Goal: Information Seeking & Learning: Find specific fact

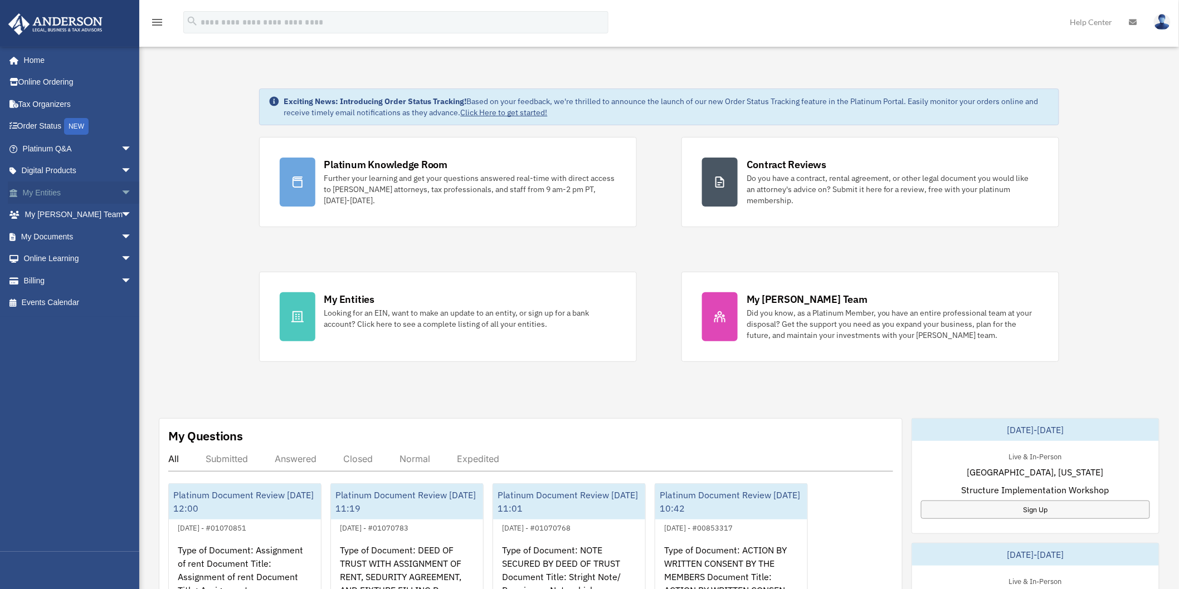
click at [42, 191] on link "My Entities arrow_drop_down" at bounding box center [78, 193] width 141 height 22
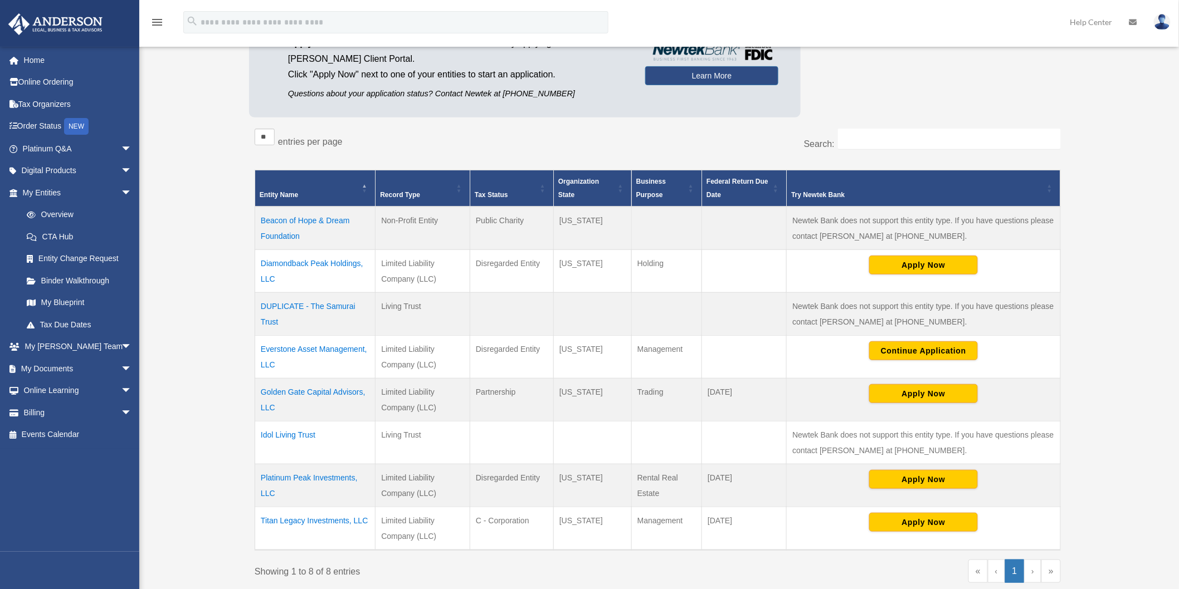
scroll to position [124, 0]
click at [304, 520] on td "Titan Legacy Investments, LLC" at bounding box center [315, 527] width 120 height 43
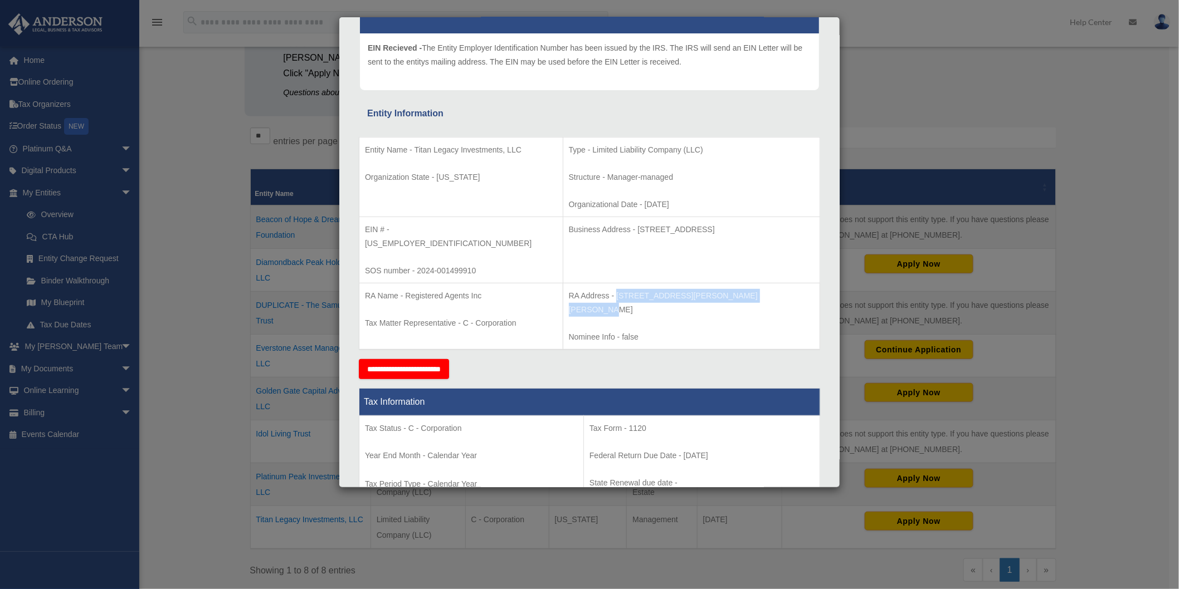
drag, startPoint x: 753, startPoint y: 275, endPoint x: 607, endPoint y: 282, distance: 146.1
click at [607, 289] on p "RA Address - [STREET_ADDRESS][PERSON_NAME][PERSON_NAME]" at bounding box center [691, 302] width 245 height 27
drag, startPoint x: 769, startPoint y: 228, endPoint x: 627, endPoint y: 233, distance: 141.6
click at [627, 233] on p "Business Address - [STREET_ADDRESS]" at bounding box center [691, 230] width 245 height 14
drag, startPoint x: 736, startPoint y: 280, endPoint x: 609, endPoint y: 288, distance: 126.7
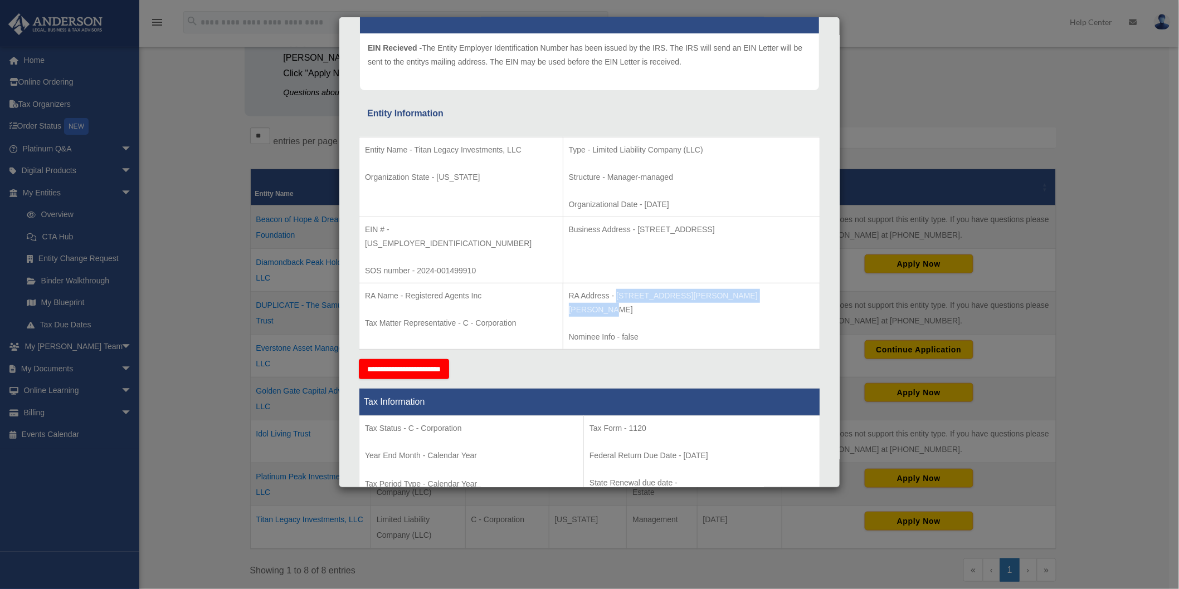
click at [609, 289] on p "RA Address - [STREET_ADDRESS][PERSON_NAME][PERSON_NAME]" at bounding box center [691, 302] width 245 height 27
copy p "[STREET_ADDRESS][PERSON_NAME][PERSON_NAME]"
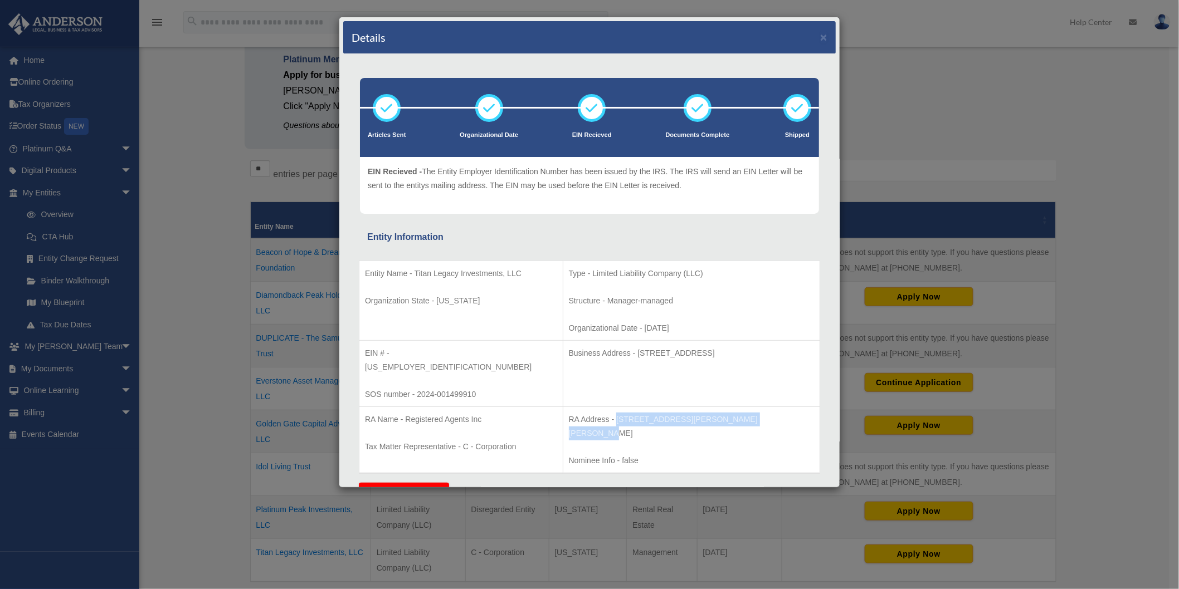
scroll to position [62, 0]
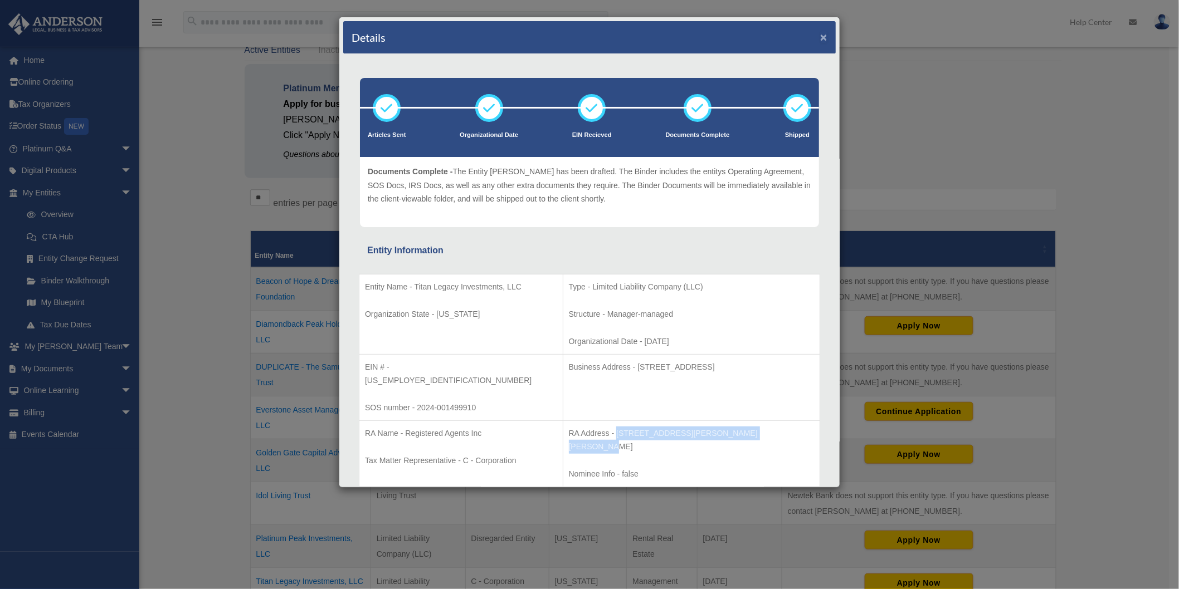
click at [820, 36] on button "×" at bounding box center [823, 37] width 7 height 12
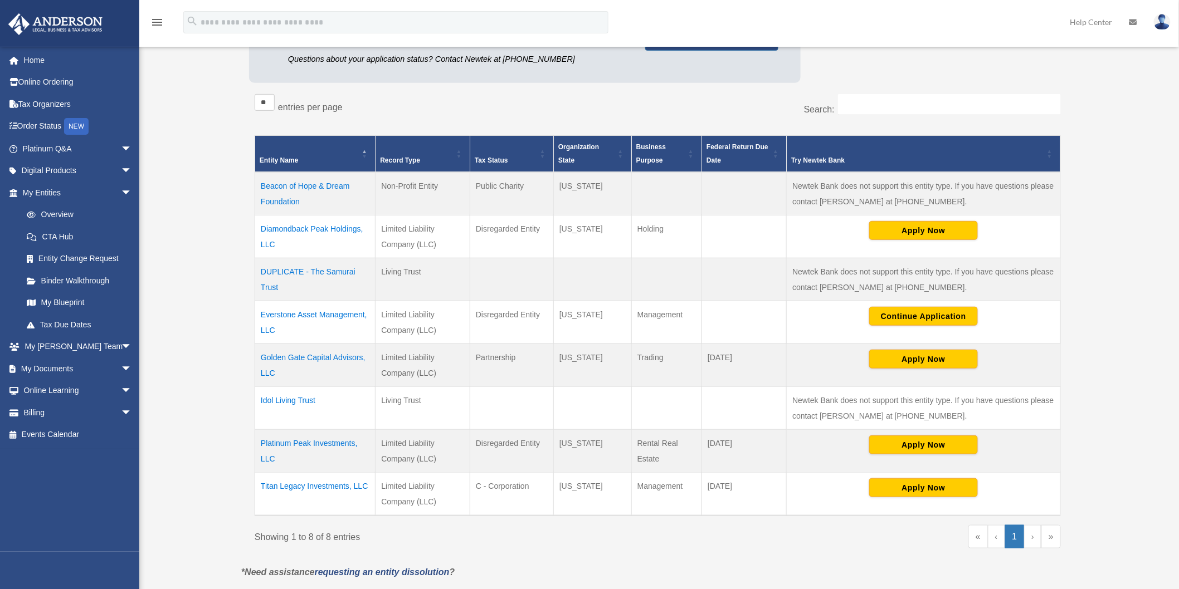
scroll to position [185, 0]
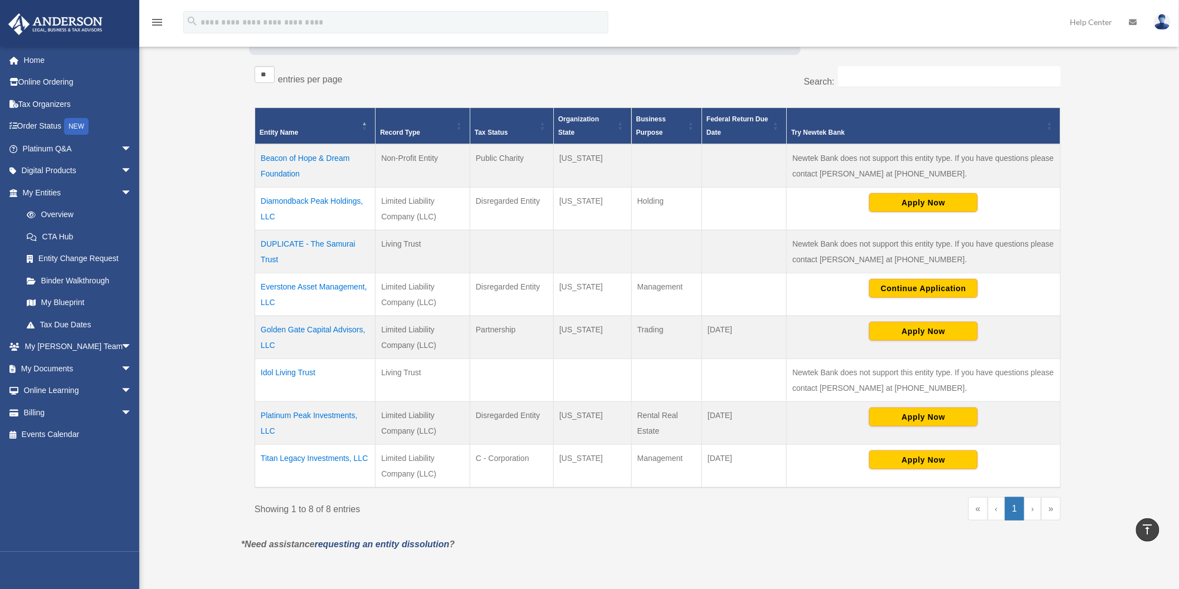
click at [320, 333] on td "Golden Gate Capital Advisors, LLC" at bounding box center [315, 337] width 120 height 43
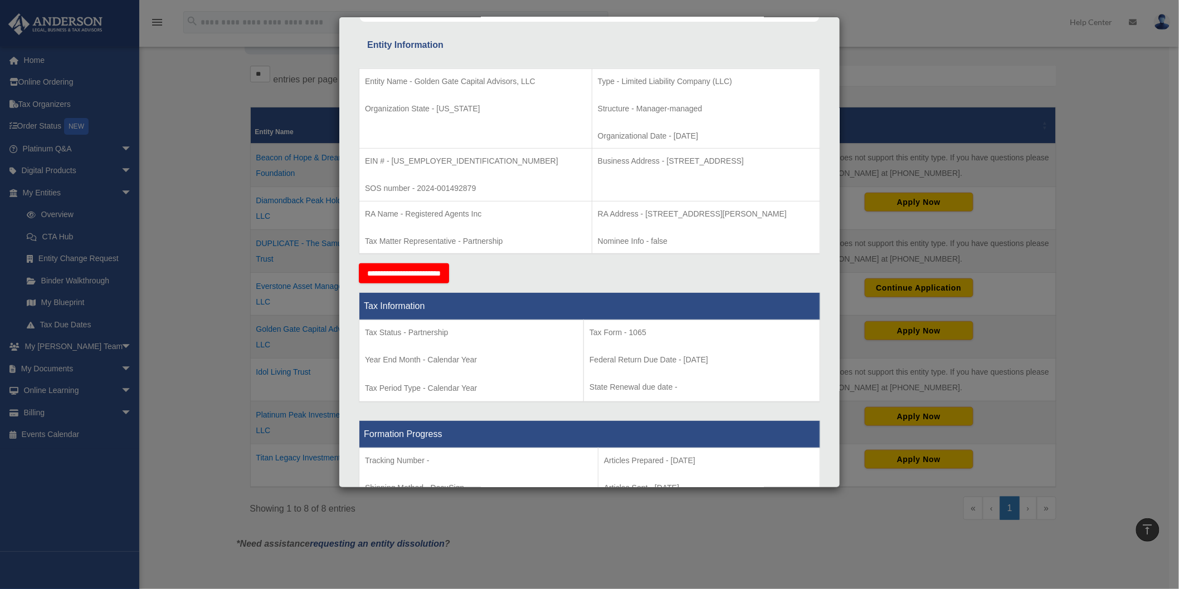
scroll to position [101, 0]
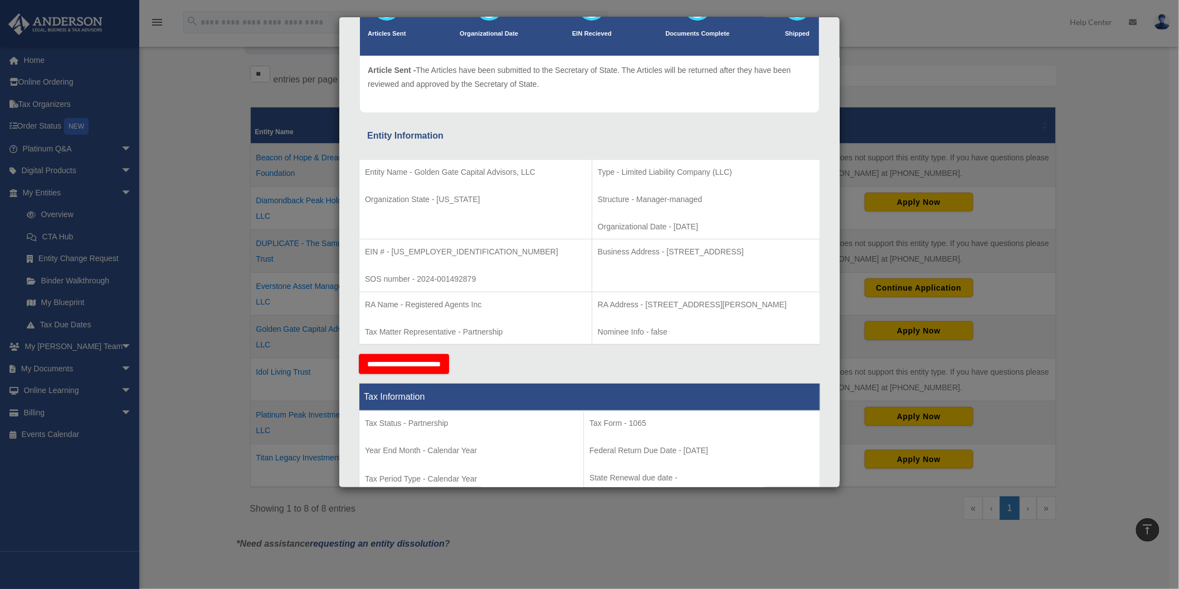
drag, startPoint x: 775, startPoint y: 254, endPoint x: 636, endPoint y: 258, distance: 139.9
click at [636, 258] on p "Business Address - [STREET_ADDRESS]" at bounding box center [706, 252] width 216 height 14
copy p "[STREET_ADDRESS]"
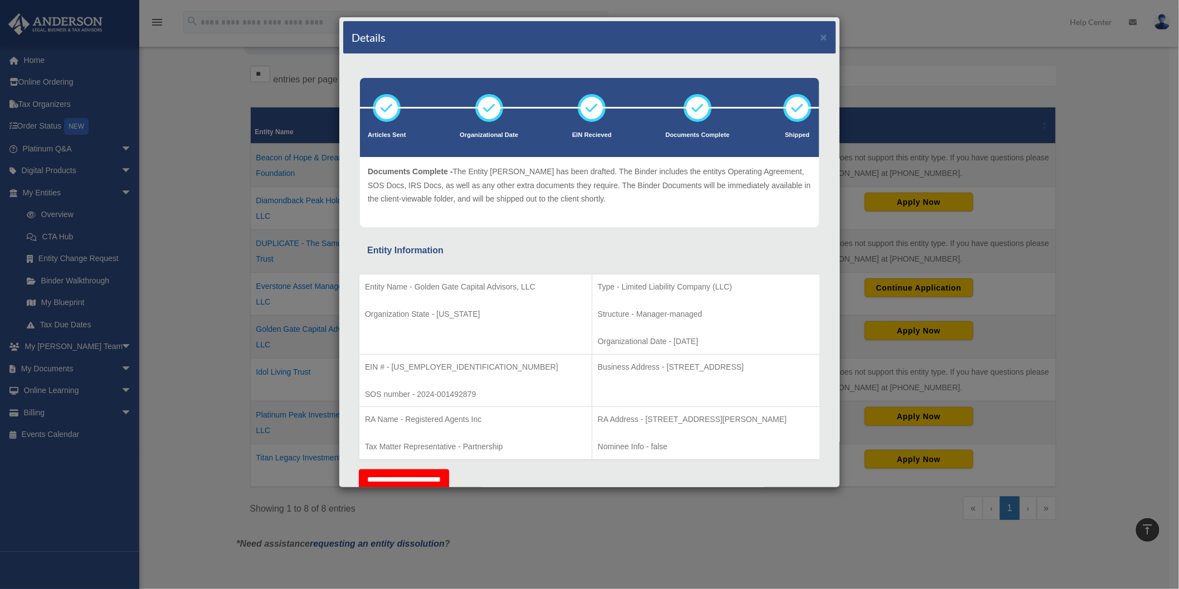
copy p "[STREET_ADDRESS]"
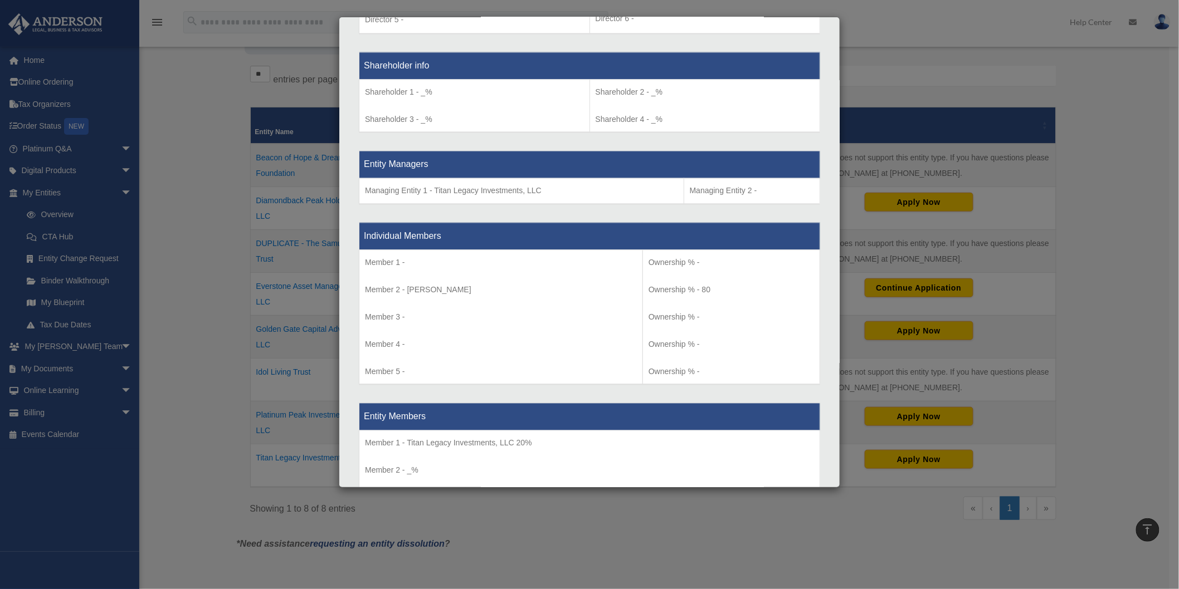
scroll to position [1052, 0]
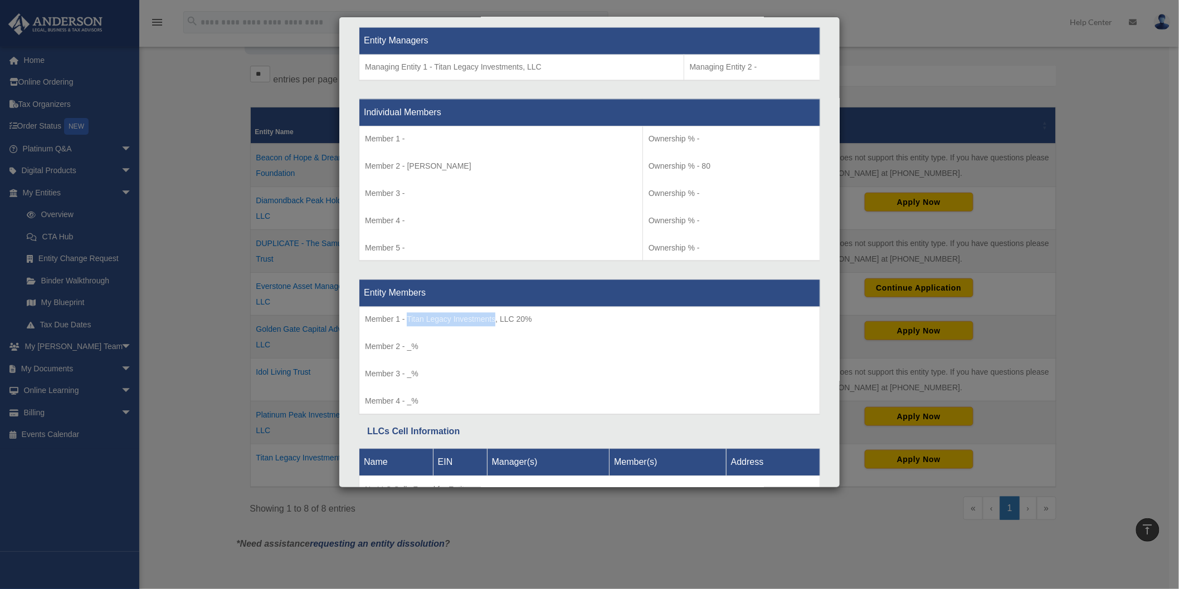
drag, startPoint x: 494, startPoint y: 313, endPoint x: 407, endPoint y: 319, distance: 87.1
click at [407, 319] on p "Member 1 - Titan Legacy Investments, LLC 20%" at bounding box center [589, 320] width 449 height 14
copy p "Titan Legacy Investments"
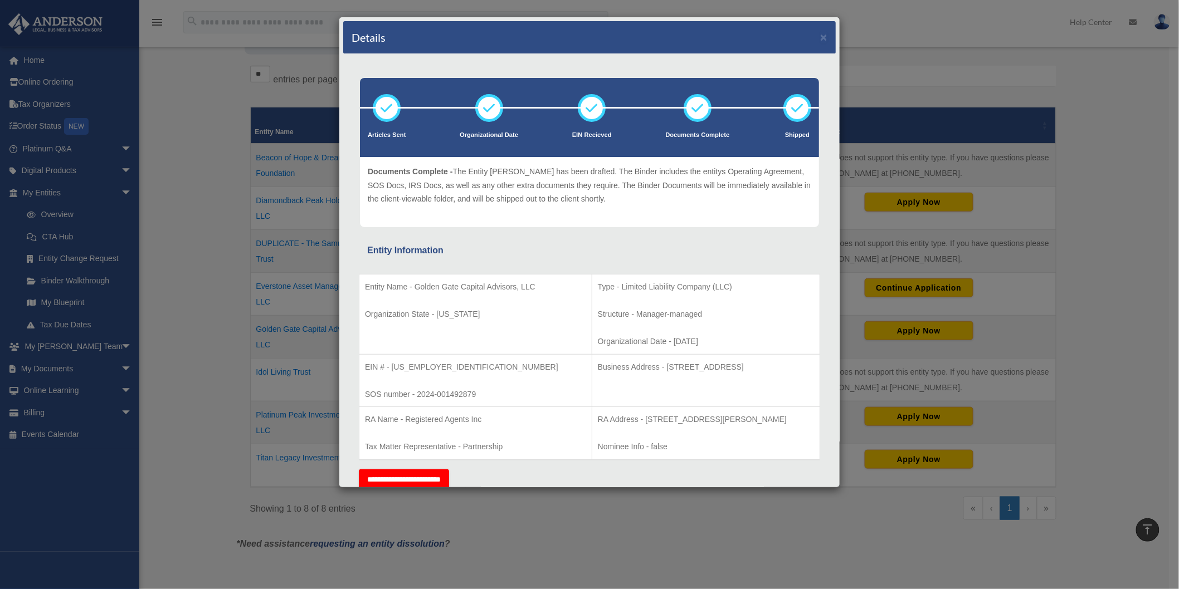
scroll to position [62, 0]
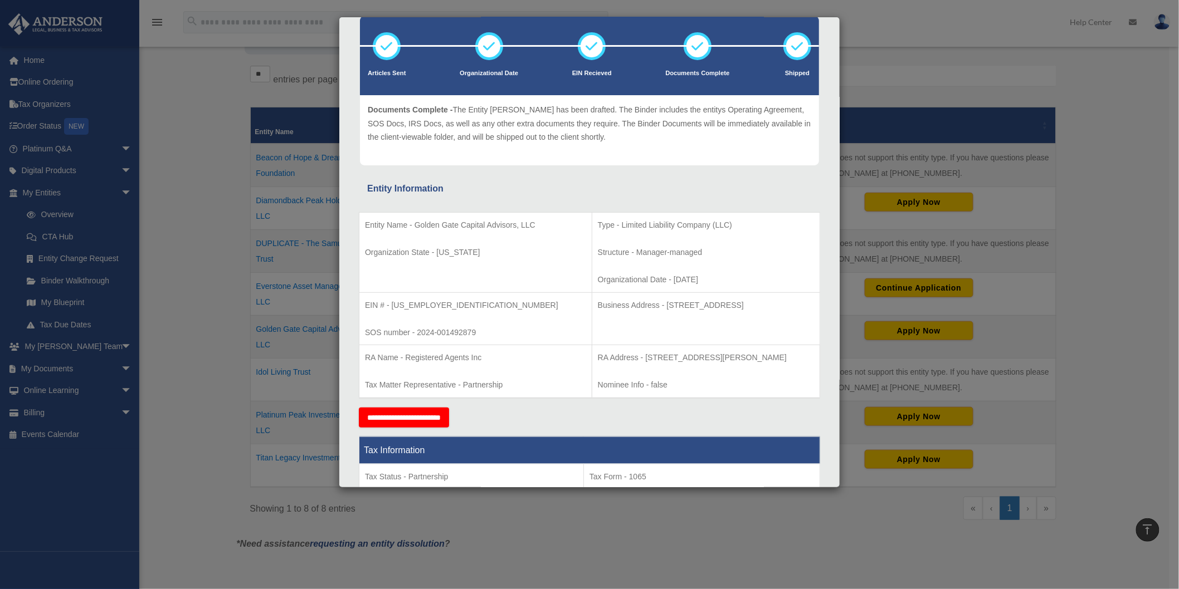
drag, startPoint x: 615, startPoint y: 357, endPoint x: 761, endPoint y: 363, distance: 146.7
click at [761, 363] on p "RA Address - [STREET_ADDRESS][PERSON_NAME]" at bounding box center [706, 358] width 216 height 14
copy p "[STREET_ADDRESS][PERSON_NAME]"
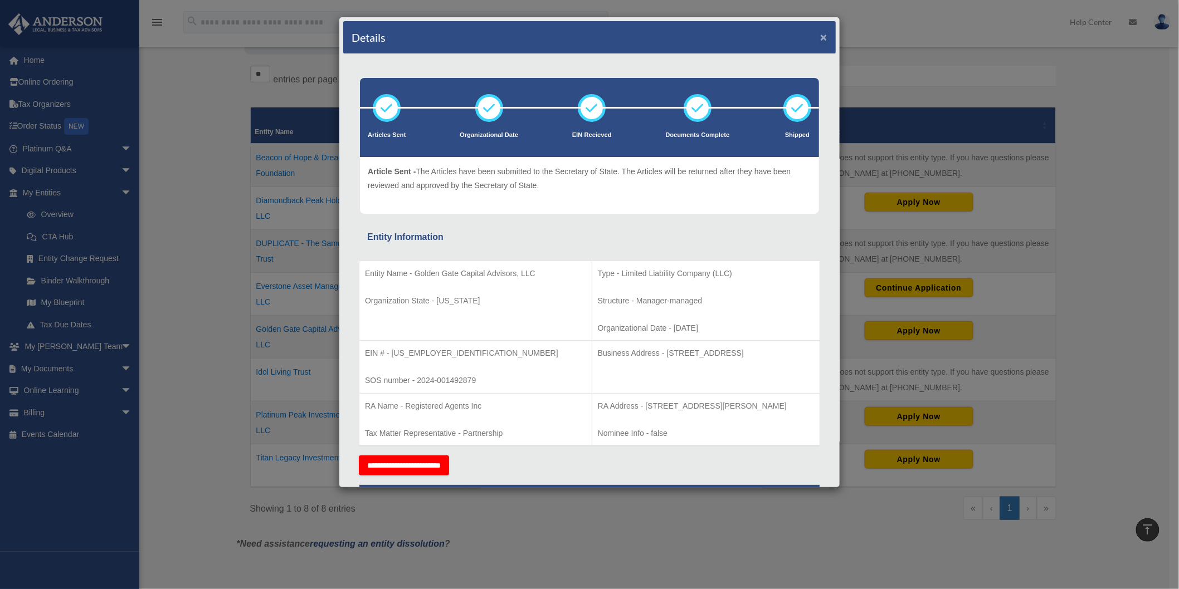
click at [820, 40] on button "×" at bounding box center [823, 37] width 7 height 12
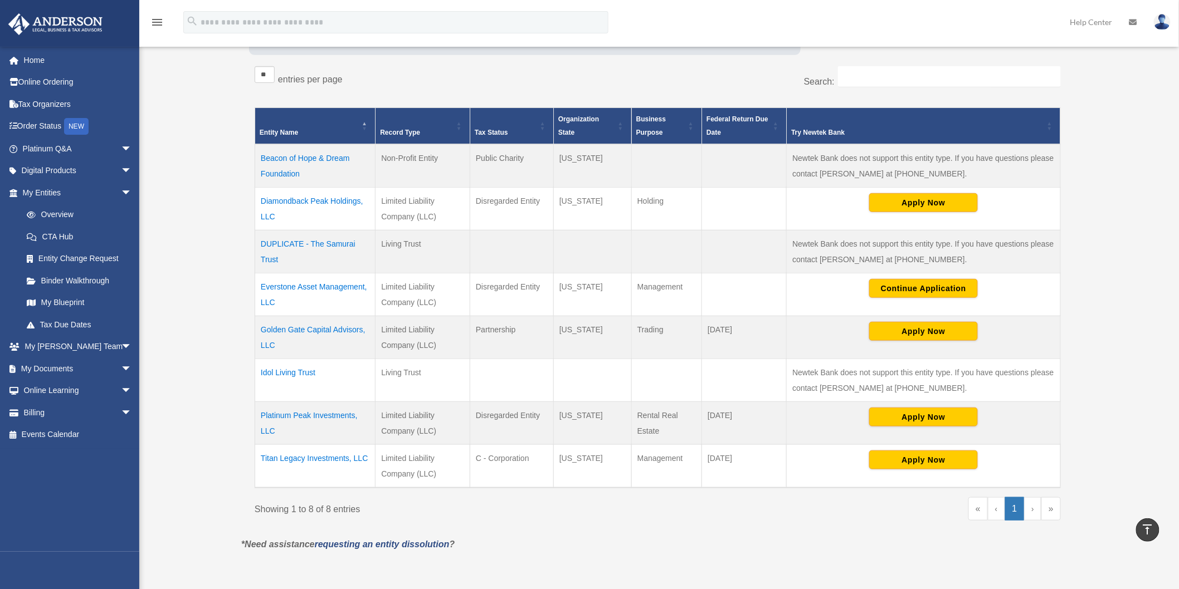
click at [296, 458] on td "Titan Legacy Investments, LLC" at bounding box center [315, 466] width 120 height 43
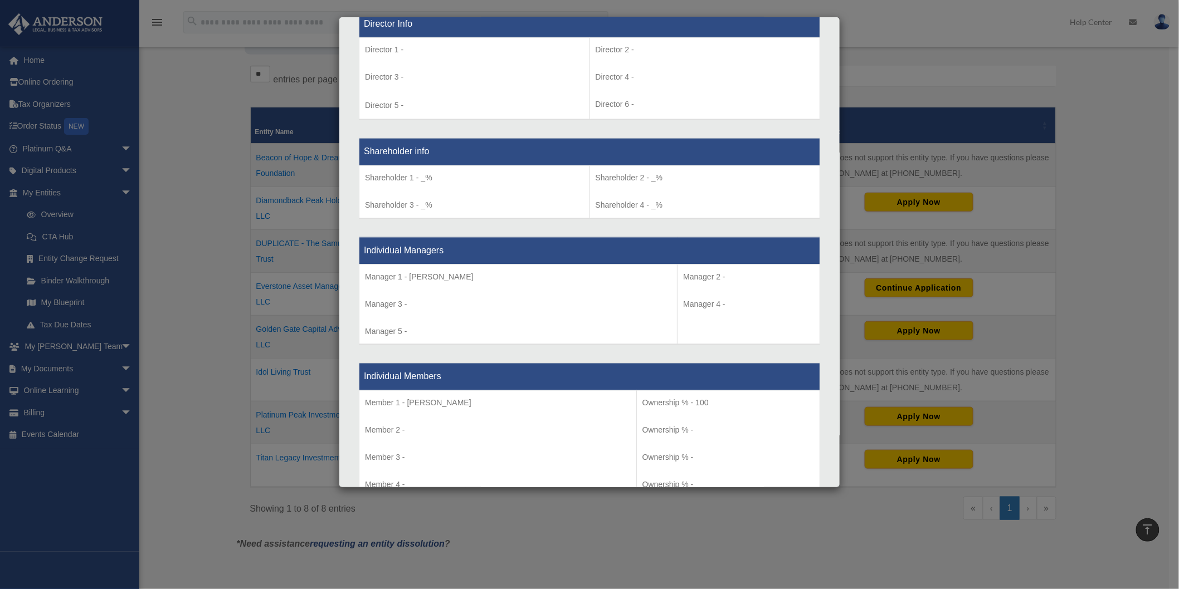
scroll to position [866, 0]
